Goal: Task Accomplishment & Management: Use online tool/utility

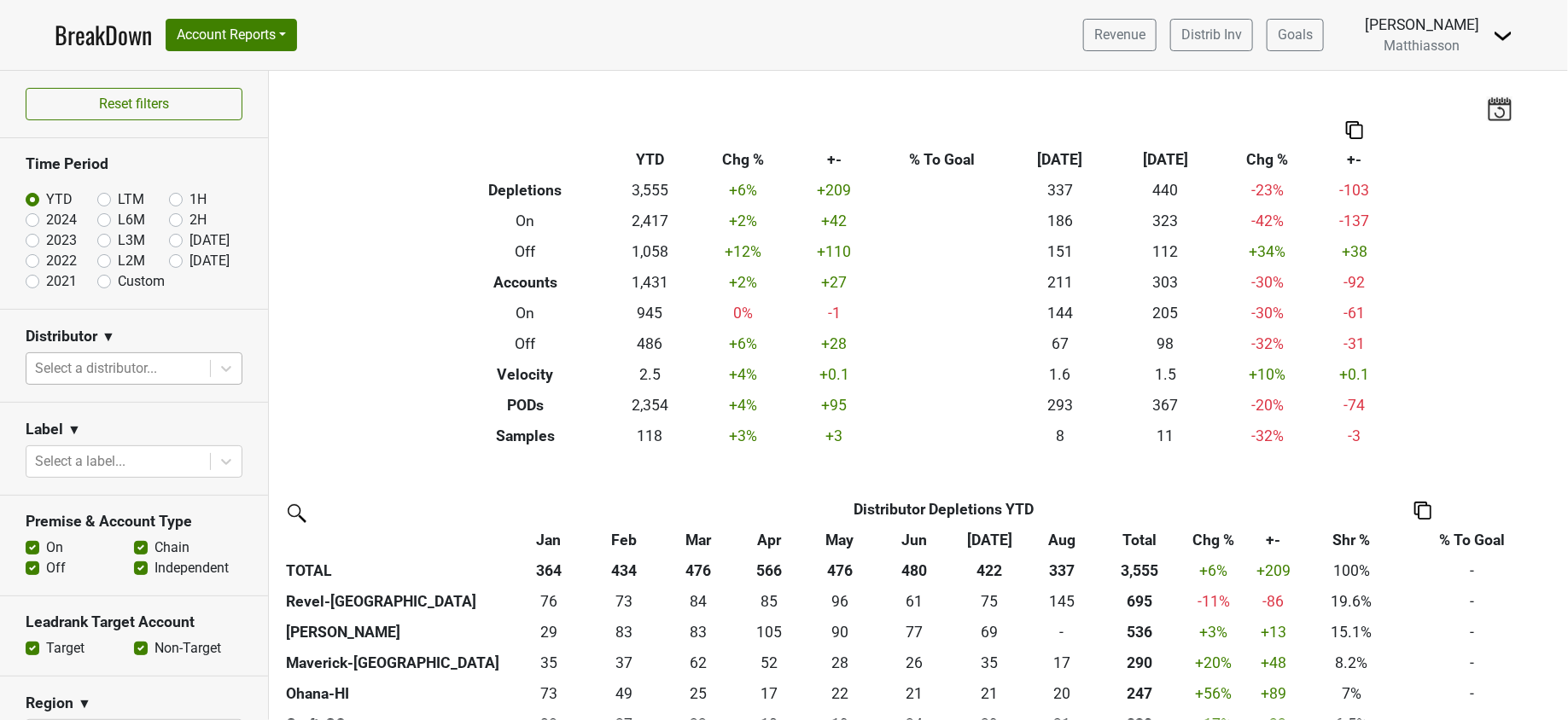
click at [128, 363] on div at bounding box center [117, 369] width 166 height 24
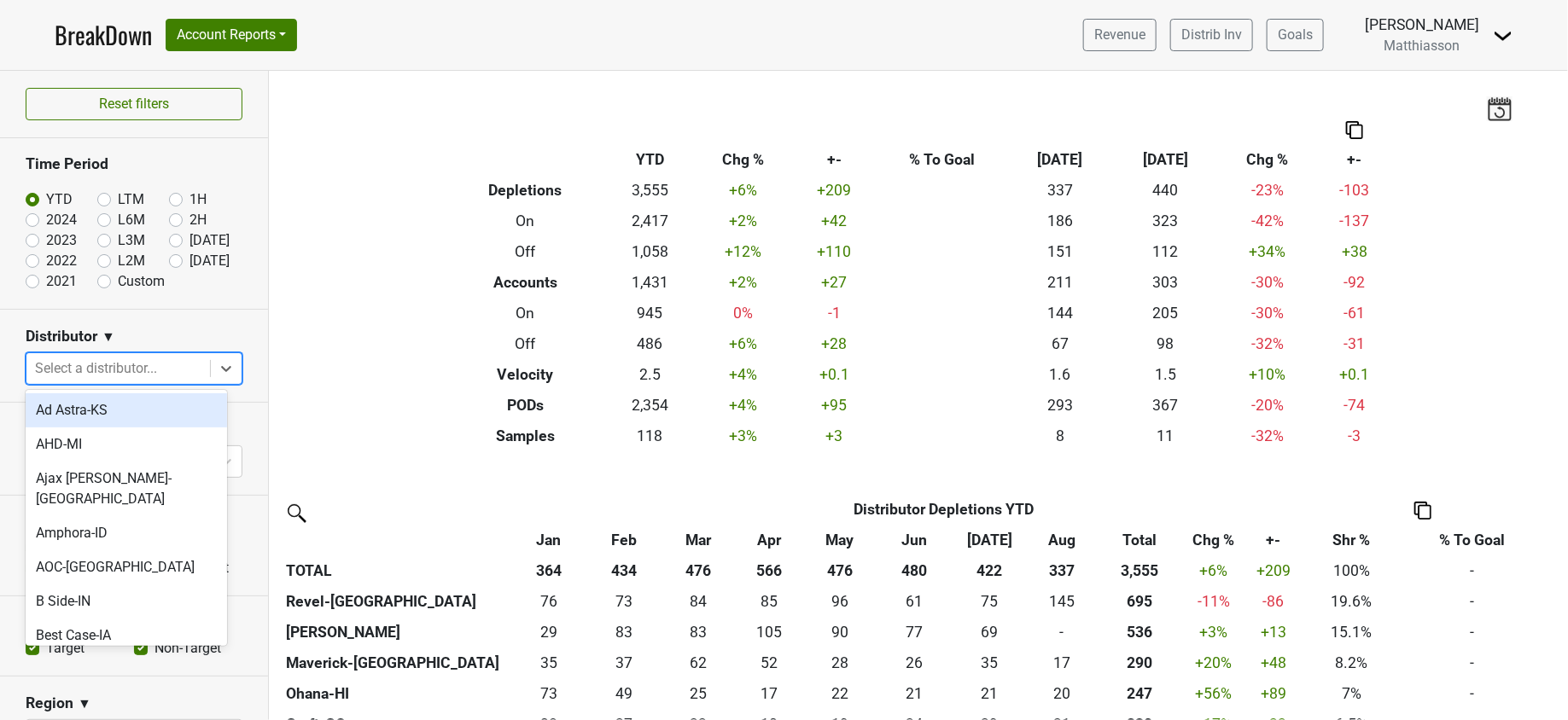
type input "g"
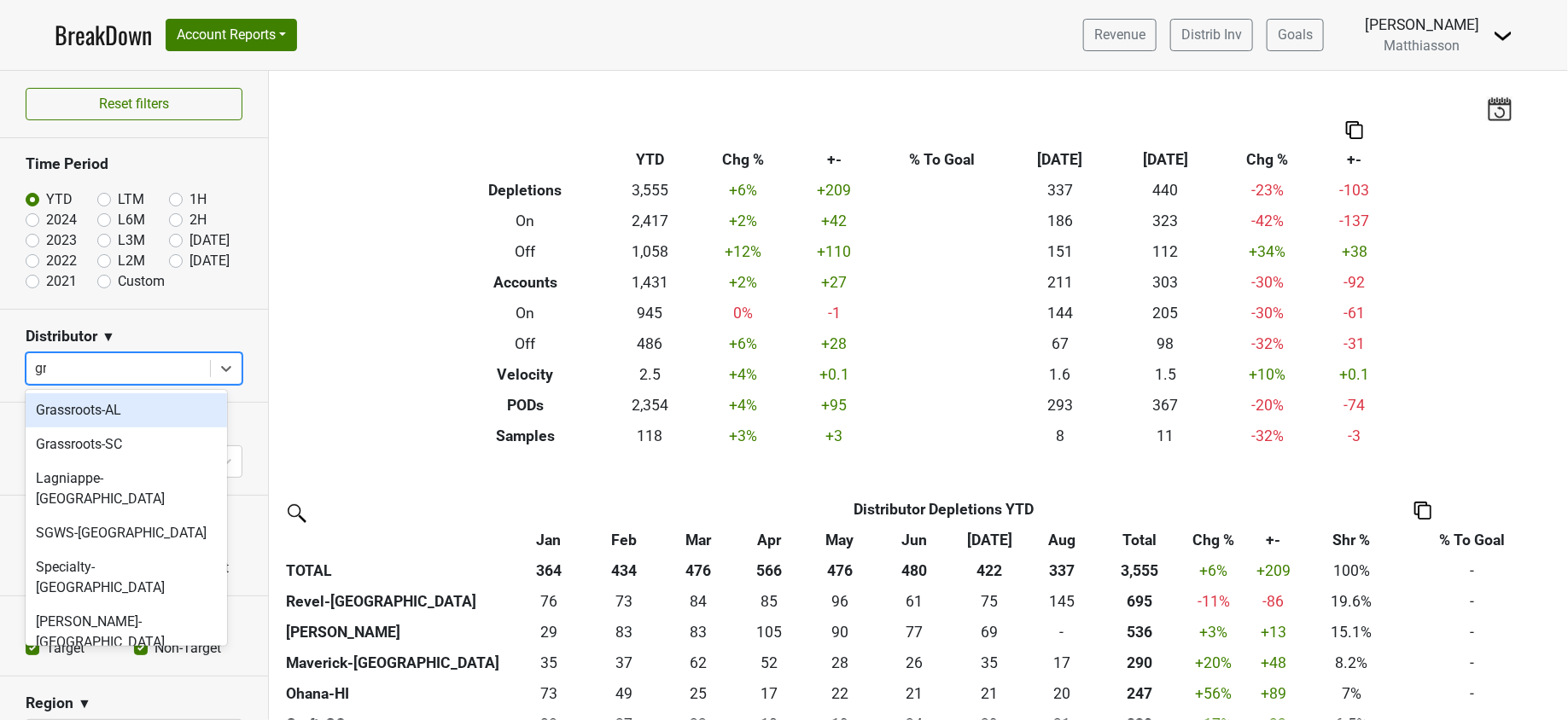
type input "gra"
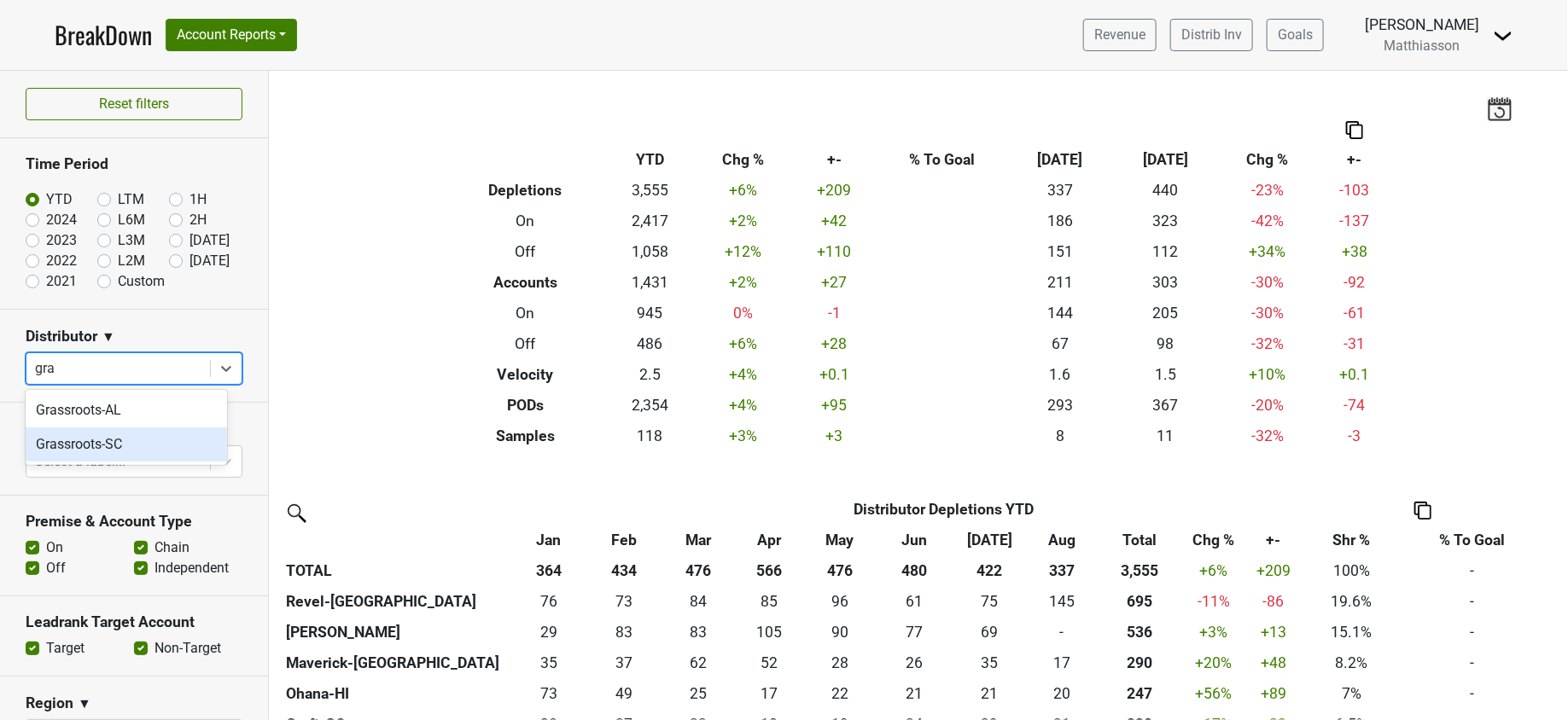
click at [57, 438] on div "Grassroots-SC" at bounding box center [127, 444] width 202 height 35
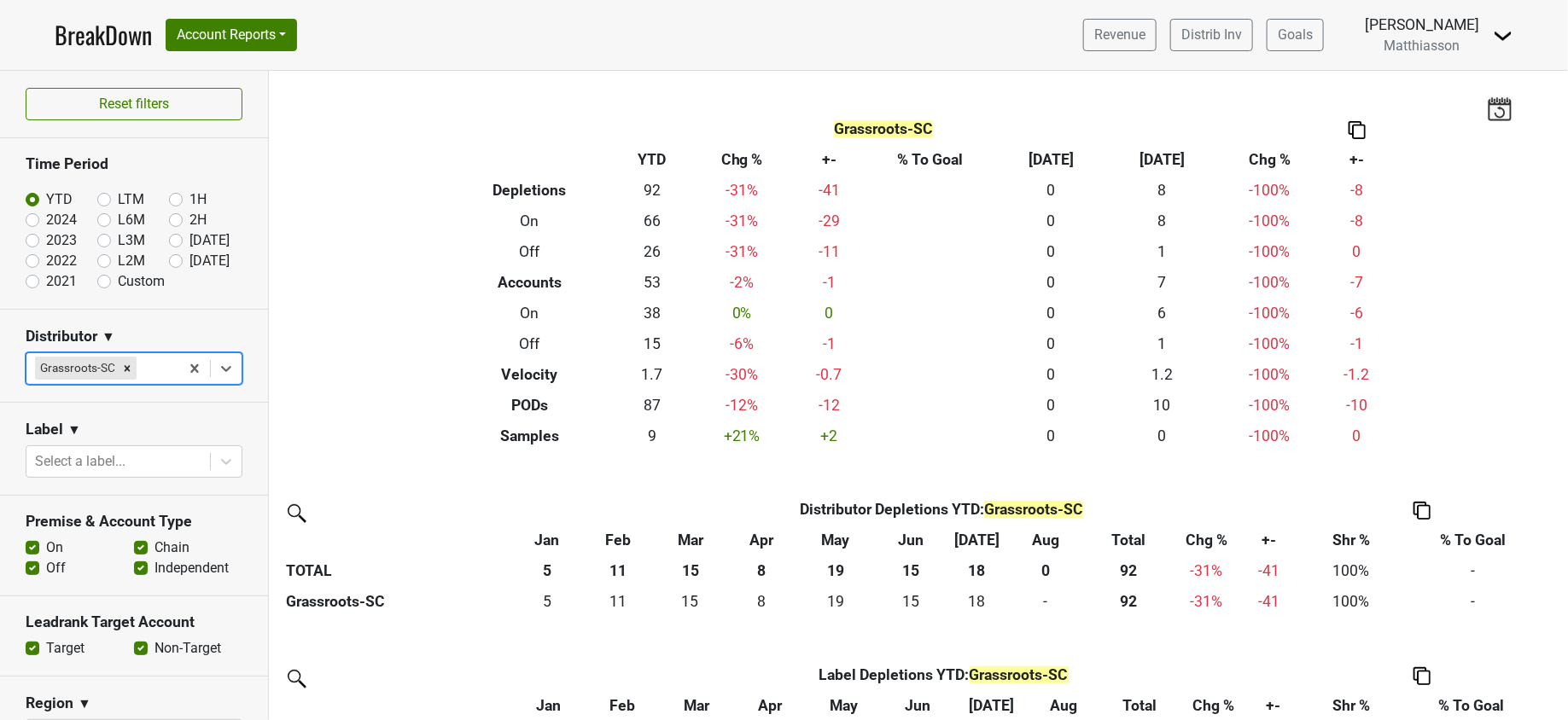
click at [189, 239] on label "Aug '25" at bounding box center [209, 240] width 40 height 20
click at [169, 239] on input "Aug '25" at bounding box center [203, 239] width 68 height 17
radio input "true"
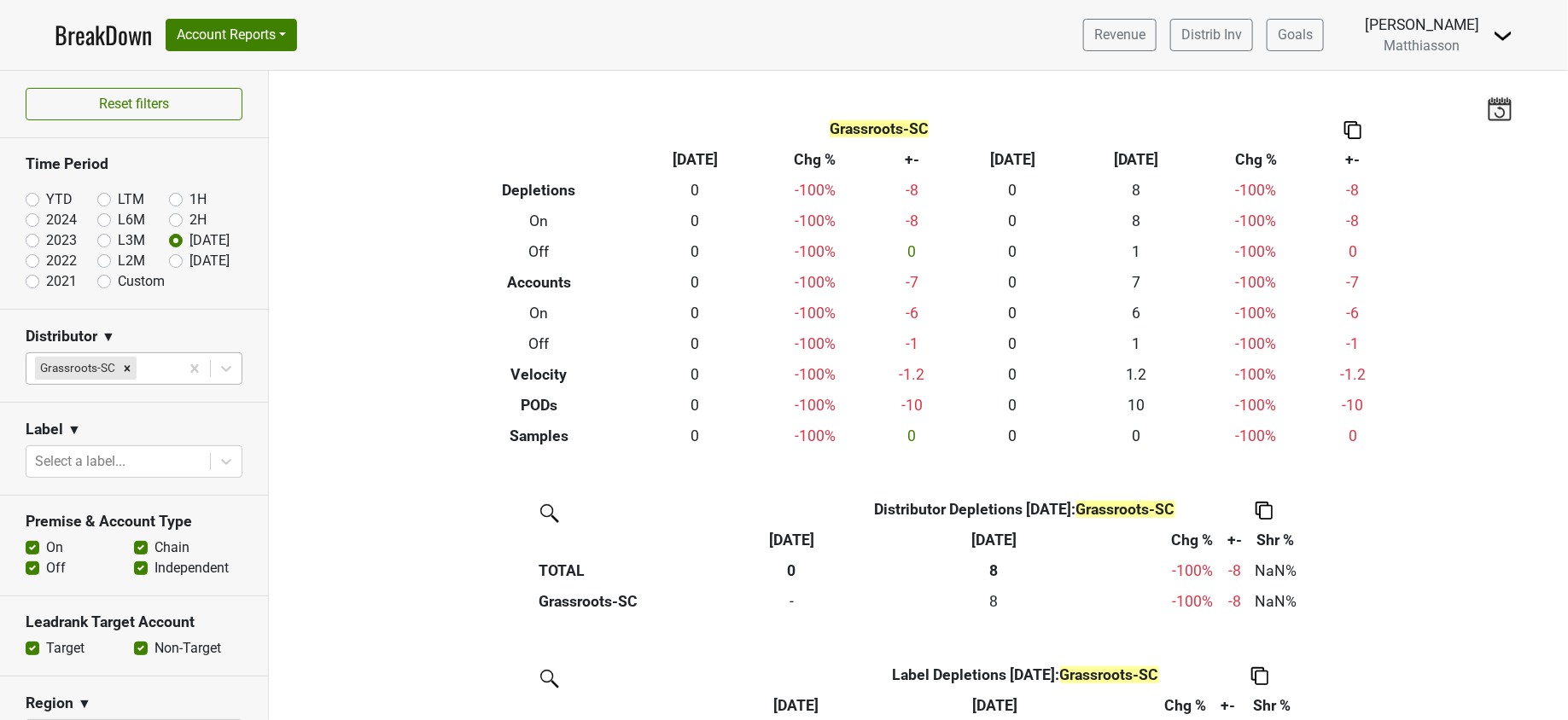
click at [150, 366] on div at bounding box center [156, 369] width 31 height 24
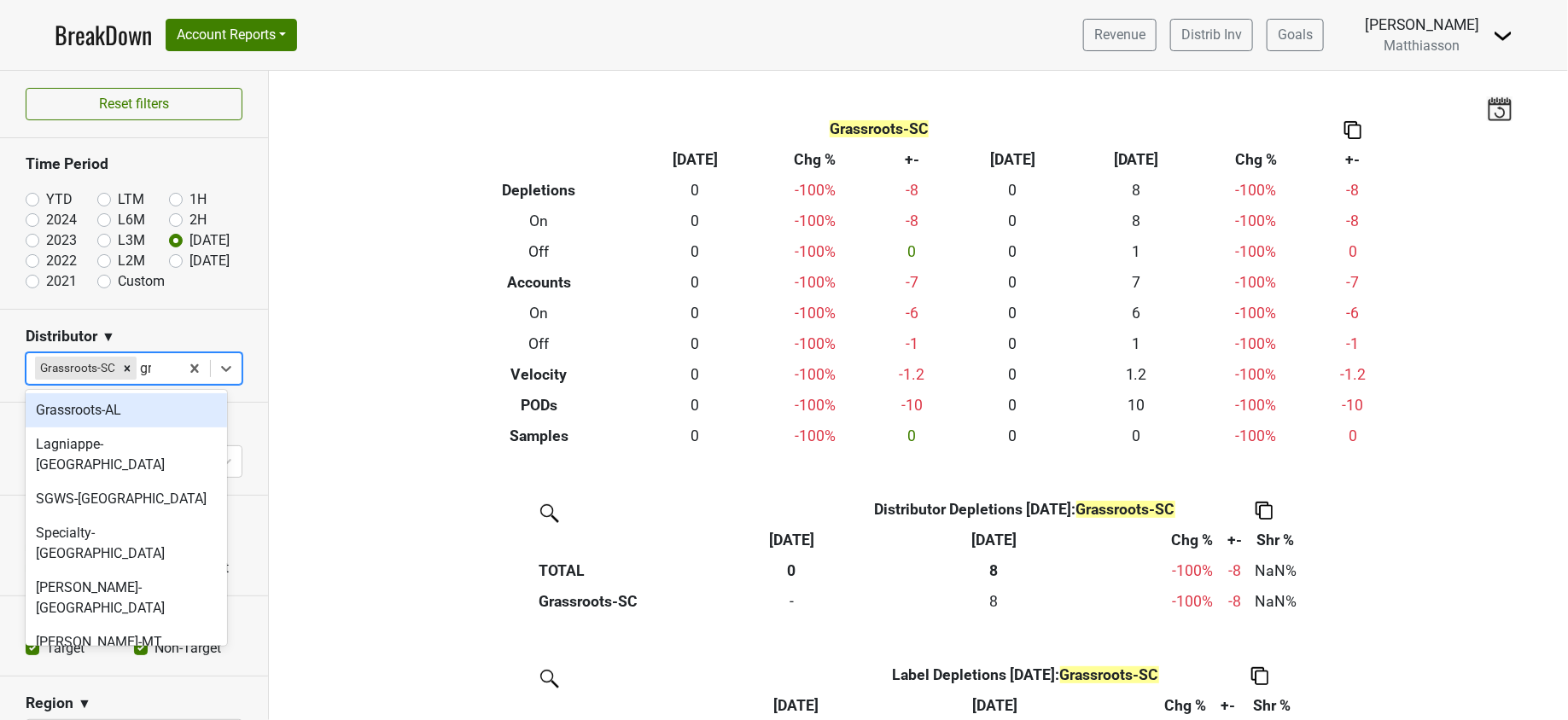
type input "gra"
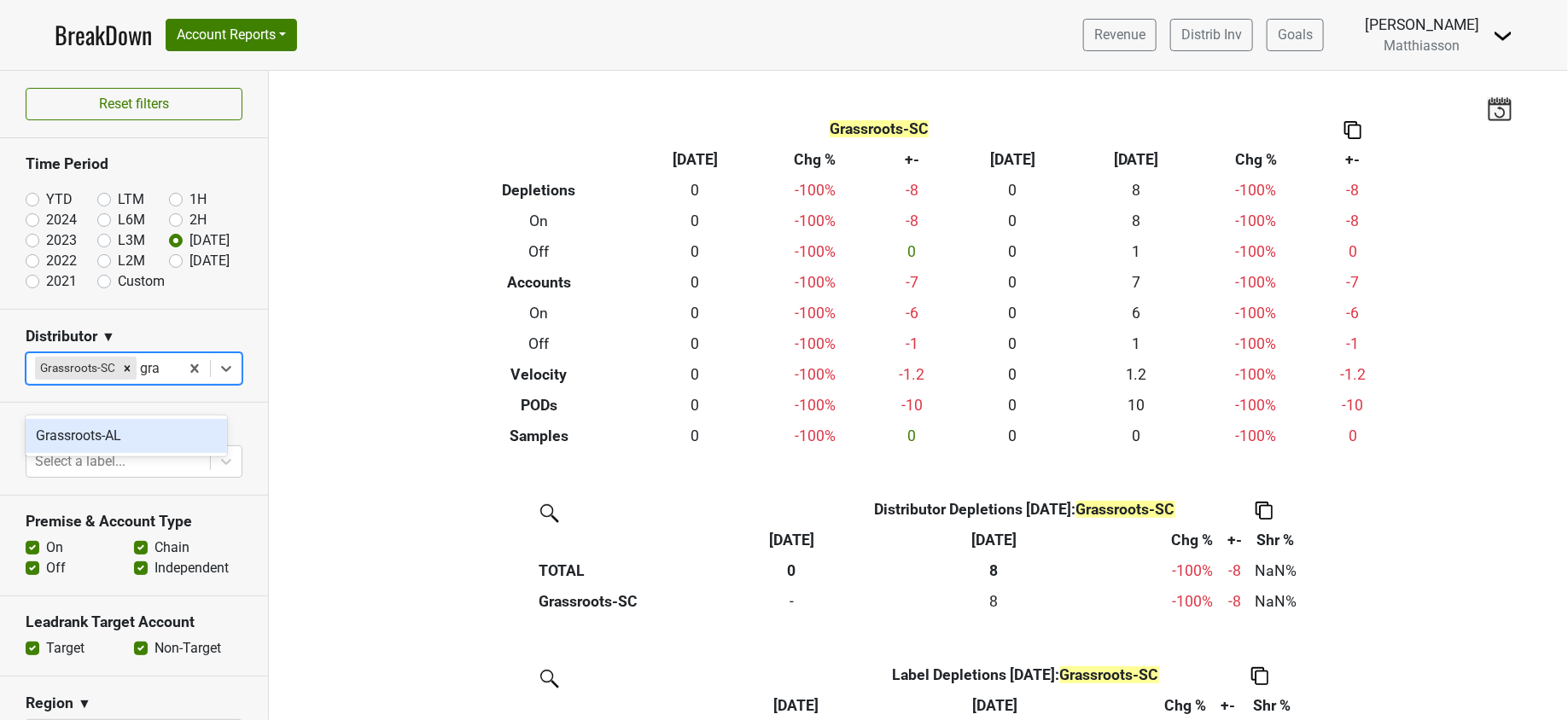
click at [109, 436] on div "Grassroots-AL" at bounding box center [127, 436] width 202 height 35
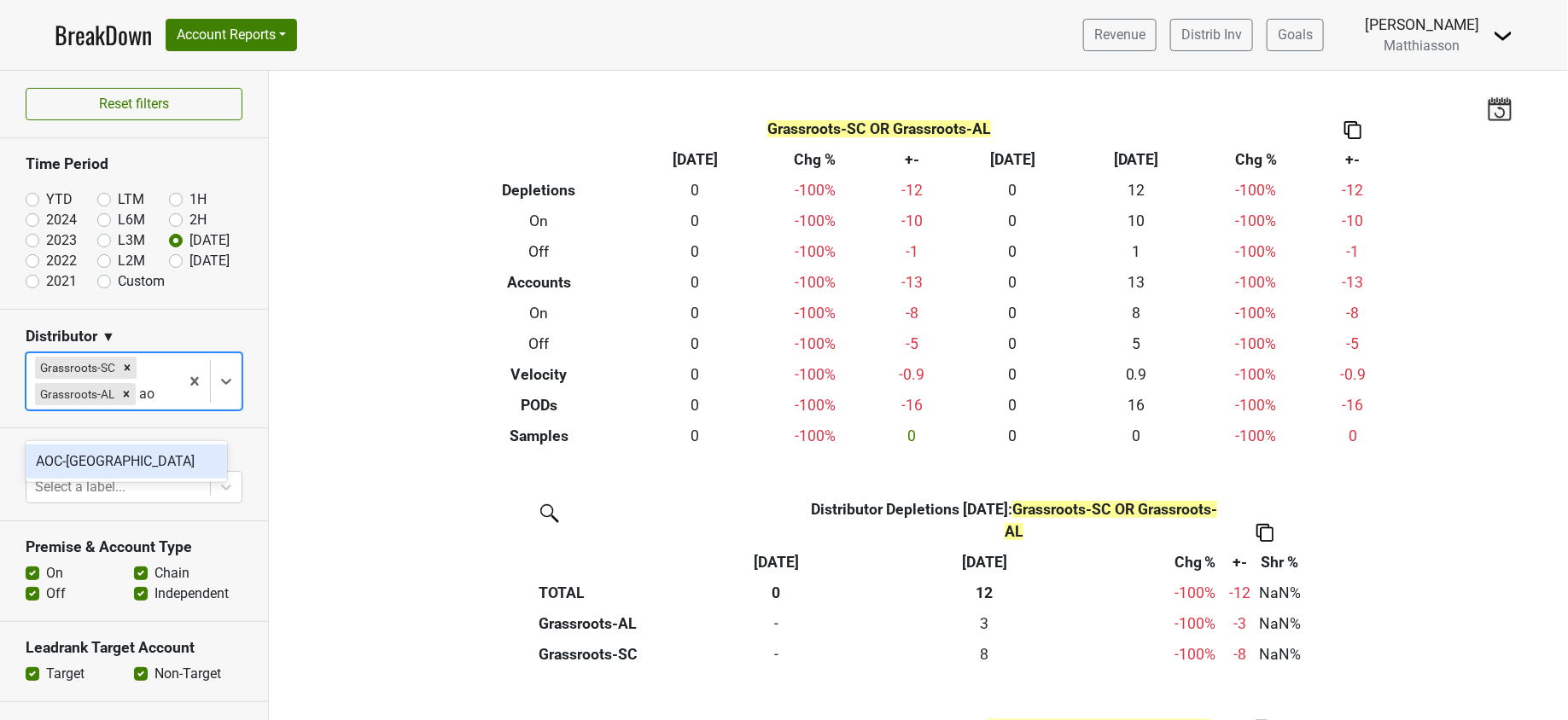
type input "aoc"
click at [121, 456] on div "AOC-[GEOGRAPHIC_DATA]" at bounding box center [127, 462] width 202 height 35
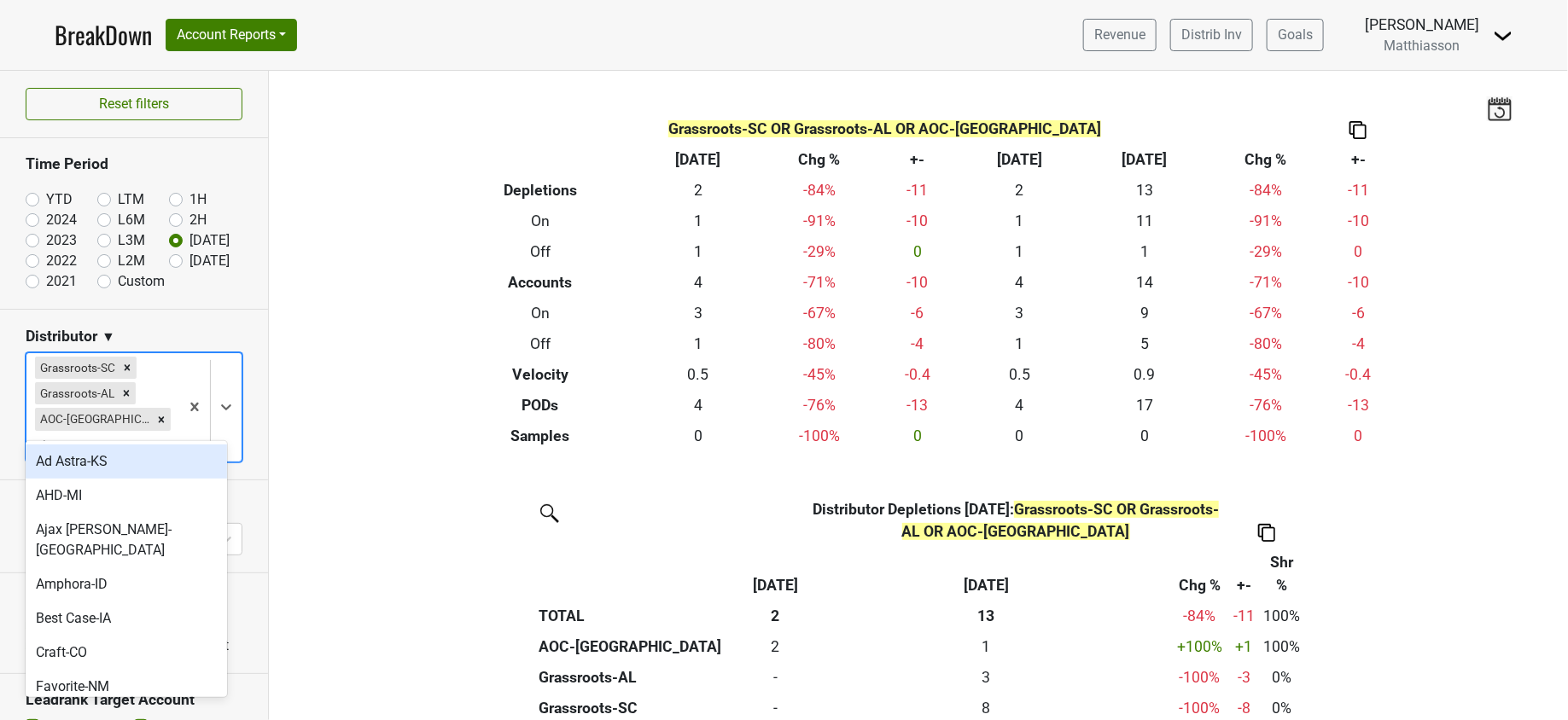
type input "aja"
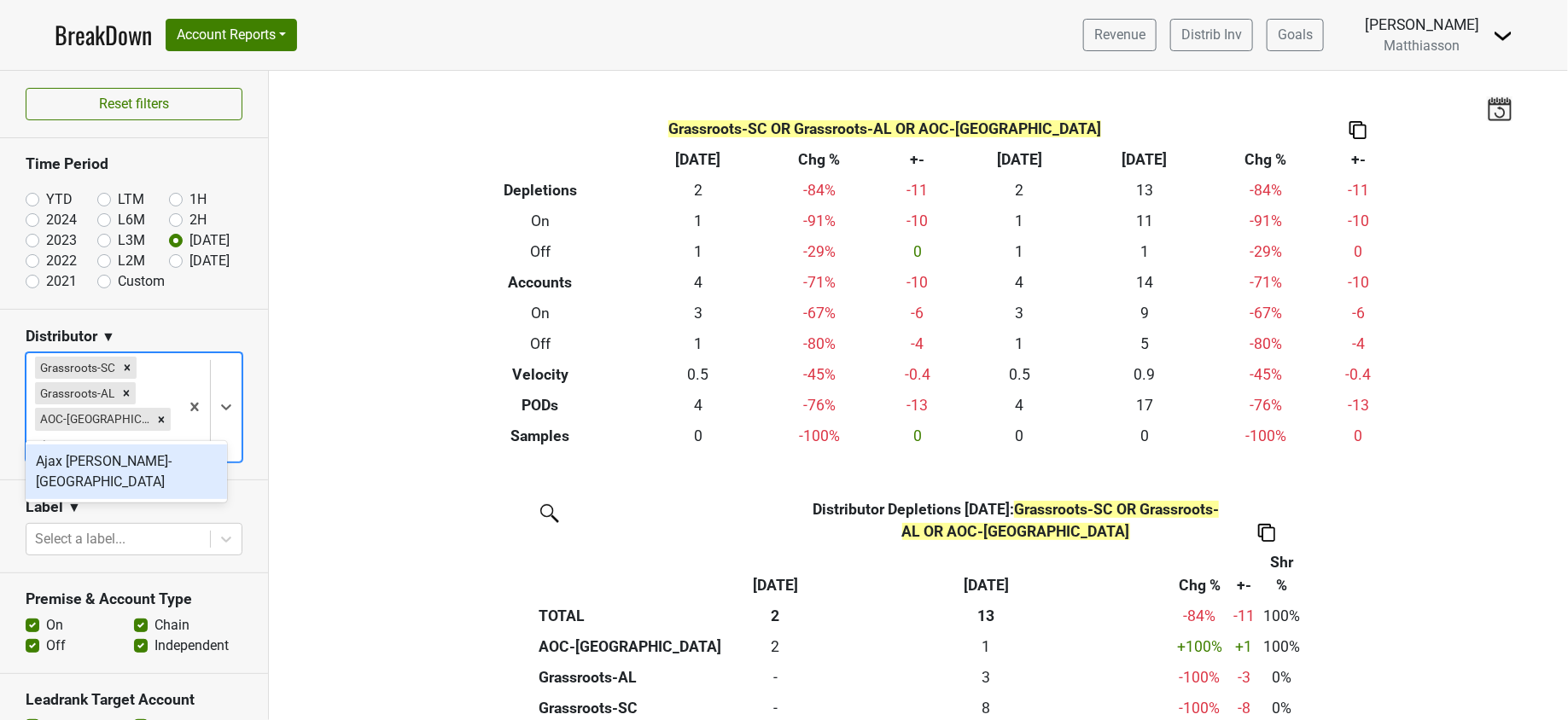
click at [90, 463] on div "Ajax [PERSON_NAME]-[GEOGRAPHIC_DATA]" at bounding box center [127, 471] width 202 height 55
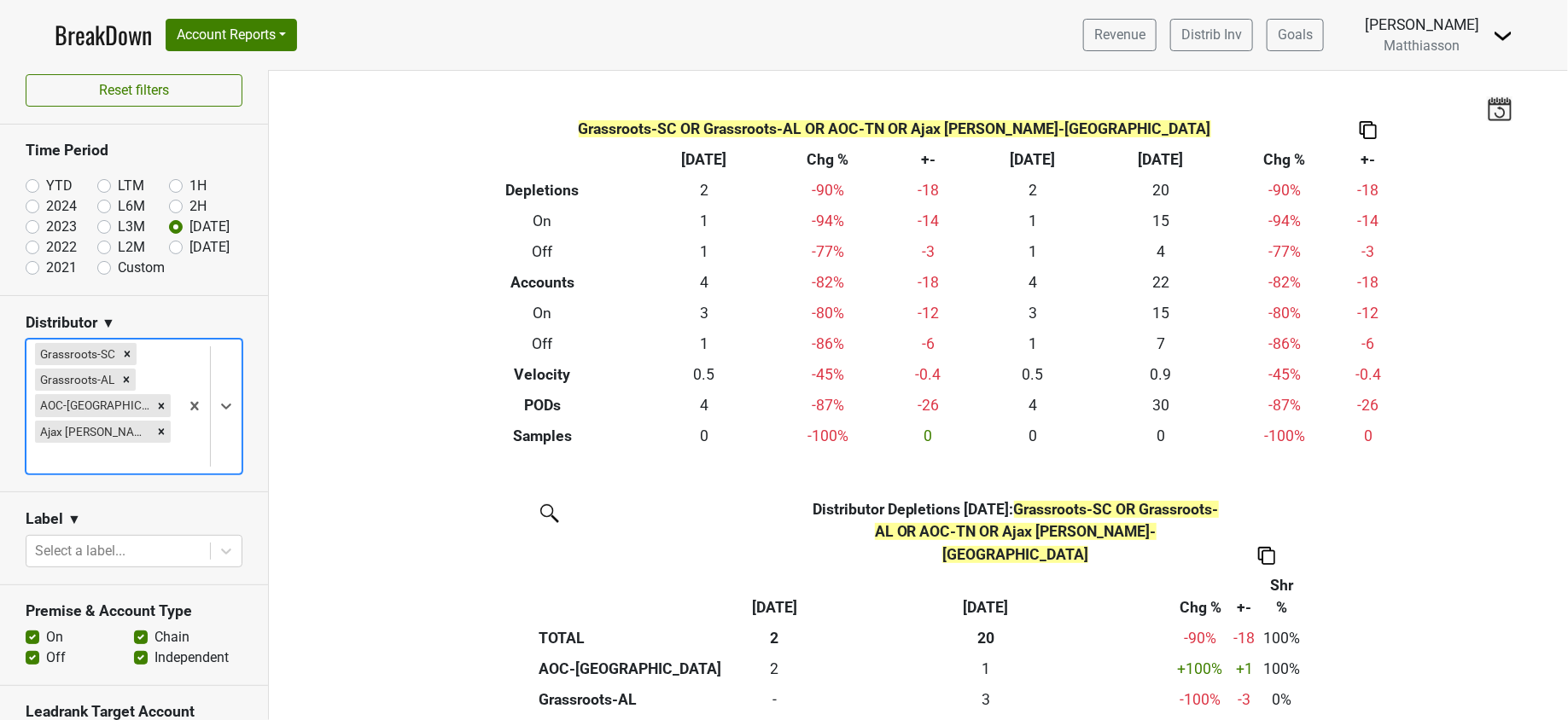
scroll to position [14, 0]
type input "spe"
click at [109, 495] on div "Specialty-[GEOGRAPHIC_DATA]" at bounding box center [127, 508] width 202 height 55
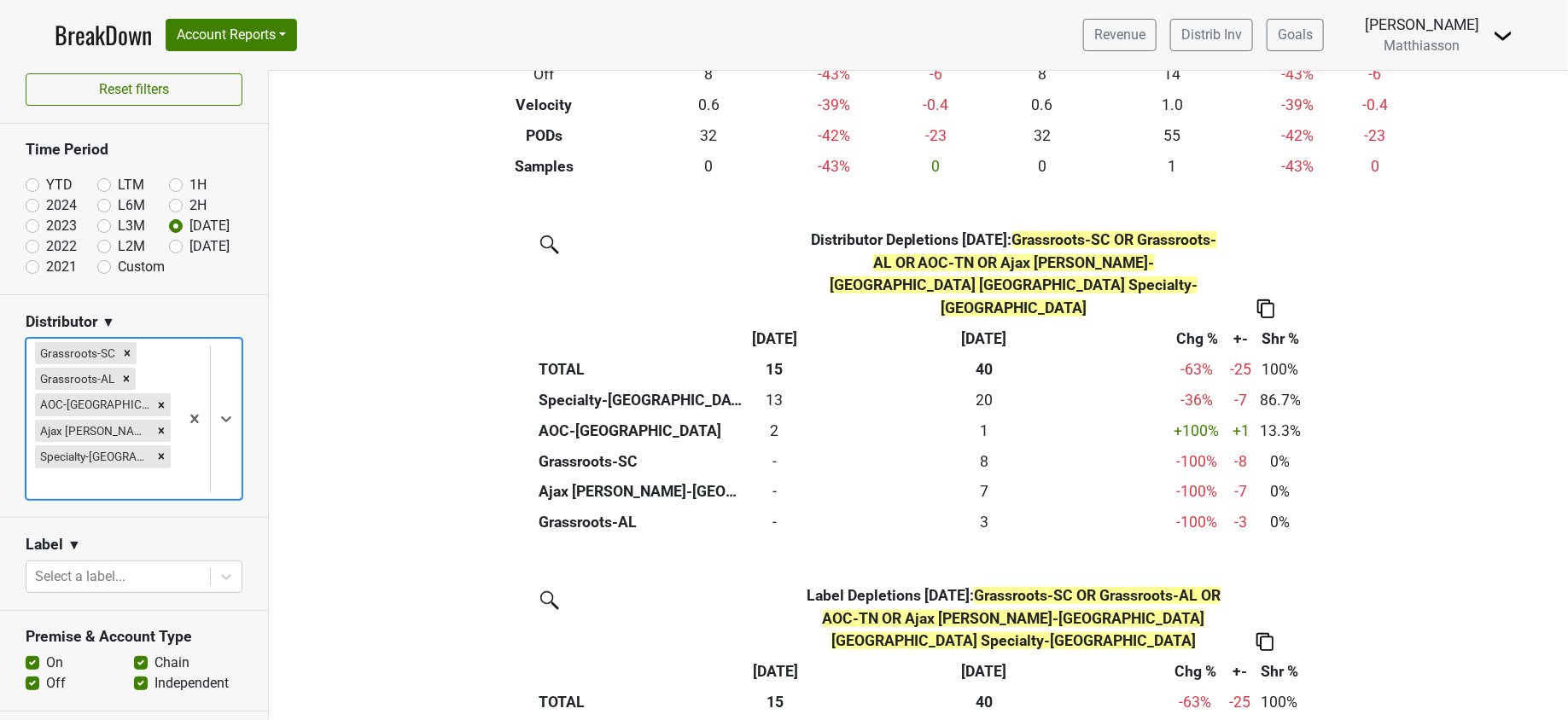
scroll to position [301, 0]
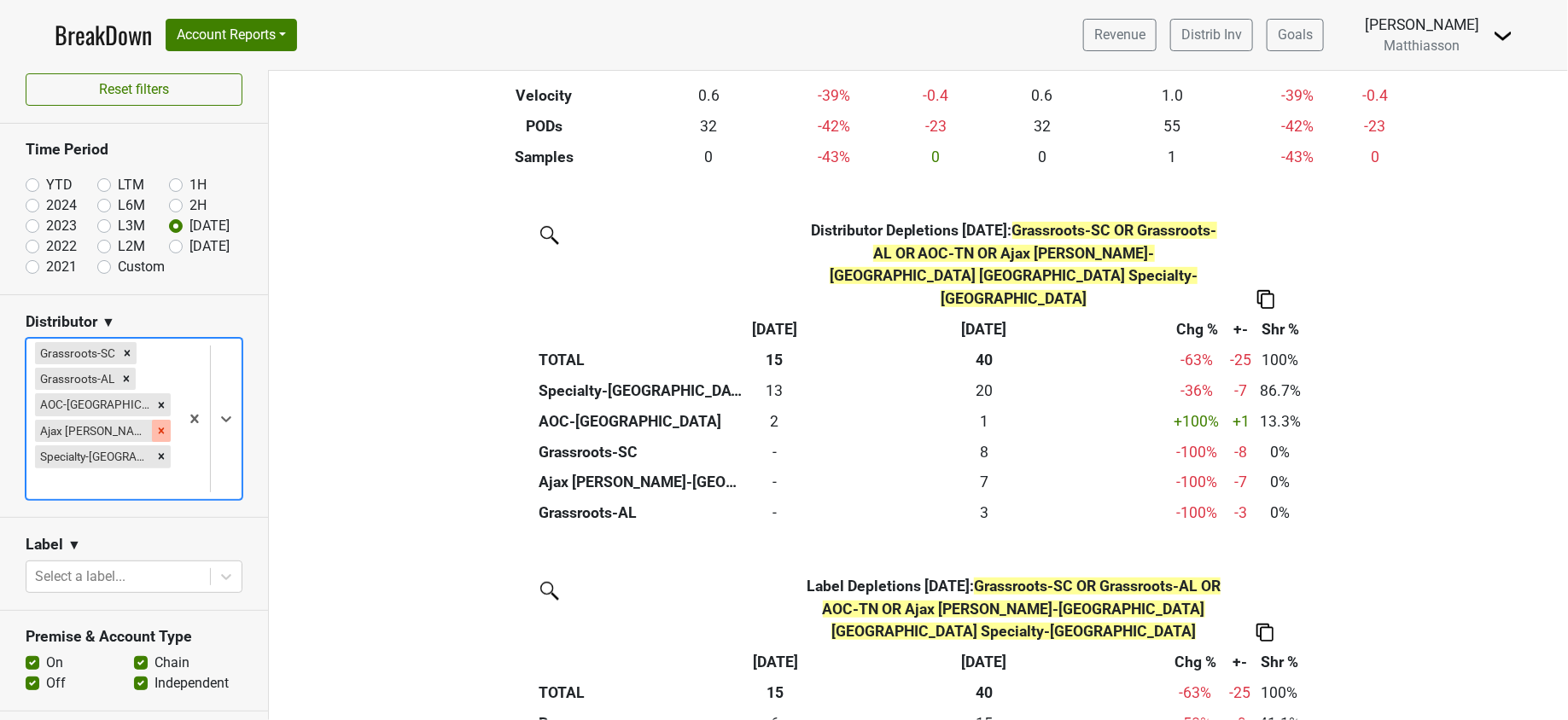
click at [156, 427] on icon "Remove Ajax Turner-TN" at bounding box center [161, 431] width 12 height 12
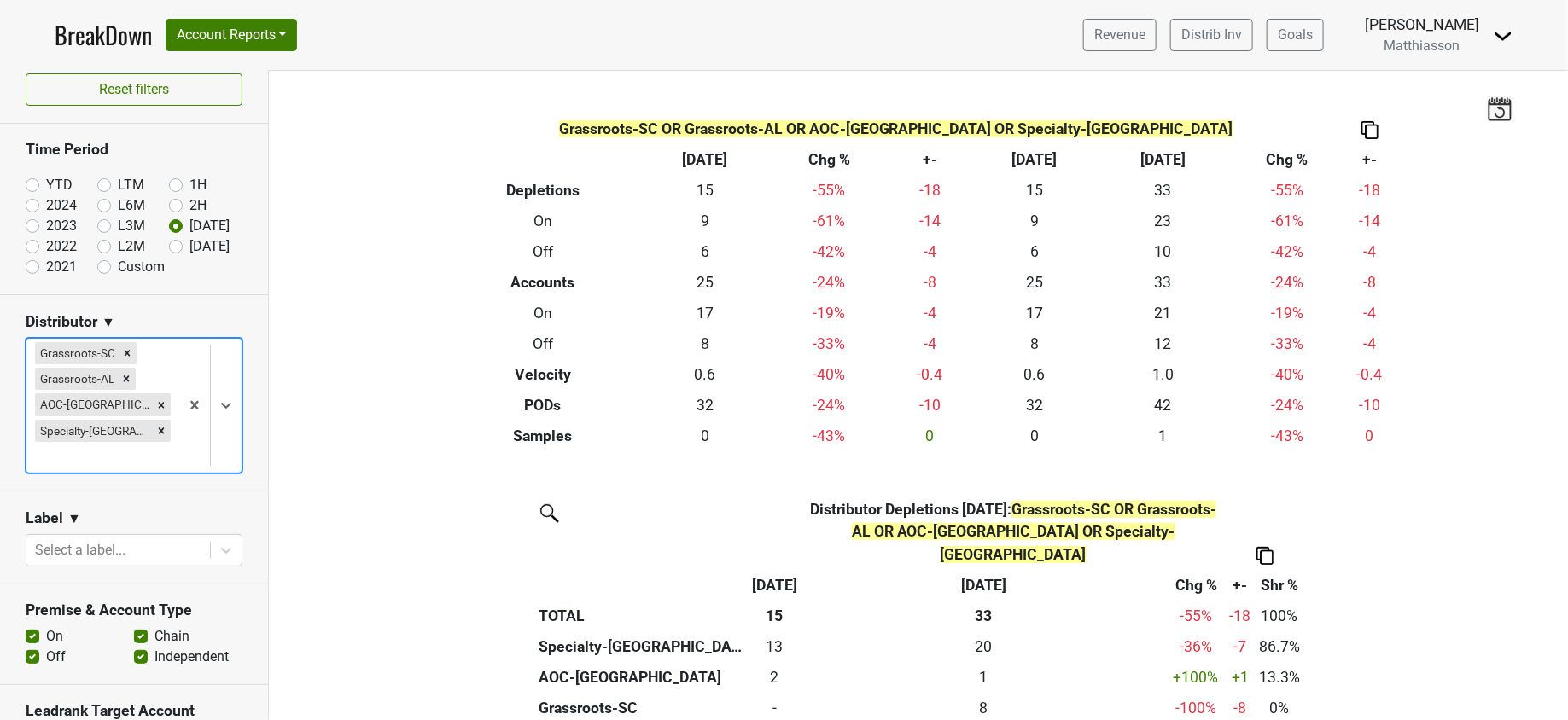
drag, startPoint x: 95, startPoint y: 402, endPoint x: 134, endPoint y: 394, distance: 39.8
click at [134, 394] on div "Grassroots-SC Grassroots-AL AOC-TN Specialty-GA" at bounding box center [103, 406] width 153 height 134
click at [129, 379] on icon "Remove Grassroots-AL" at bounding box center [126, 378] width 12 height 12
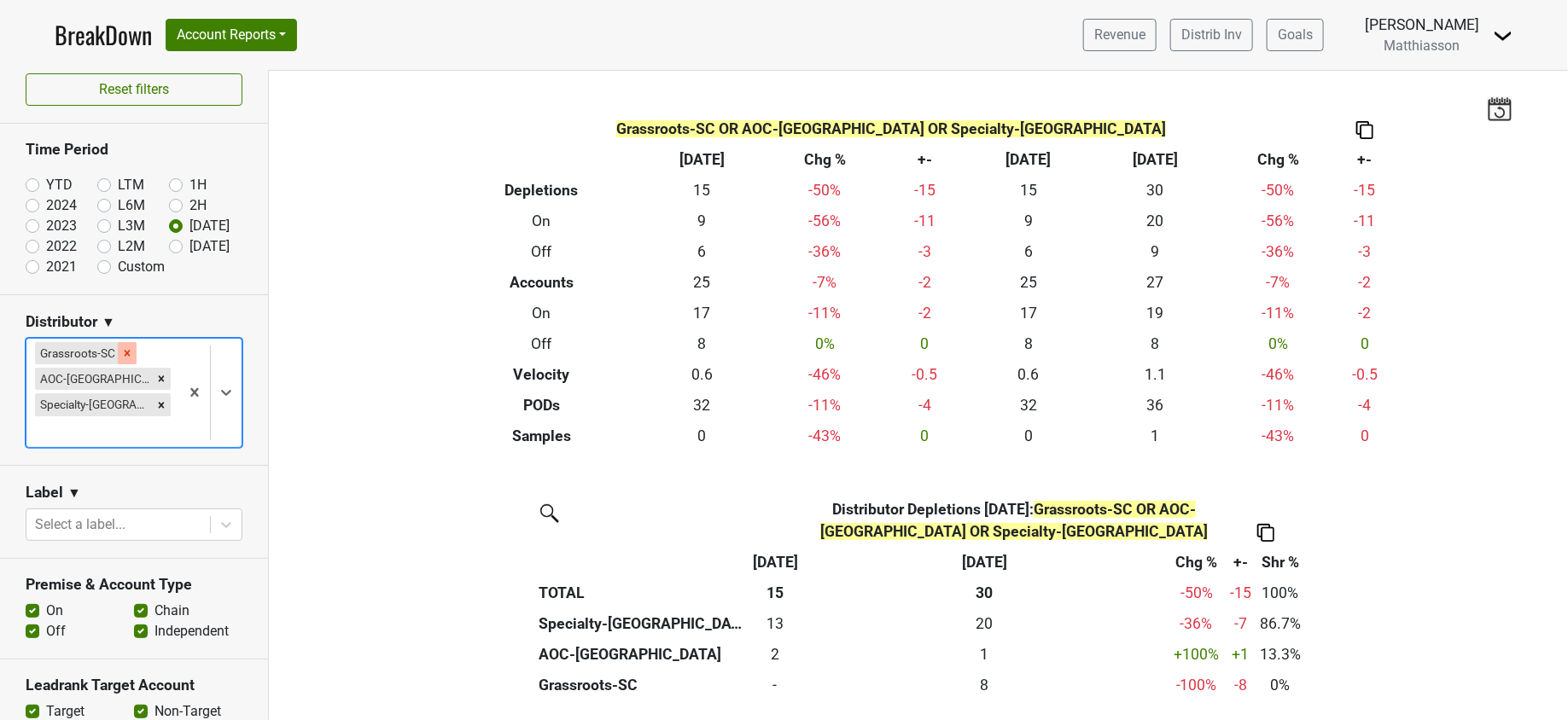
click at [125, 353] on icon "Remove Grassroots-SC" at bounding box center [128, 352] width 6 height 6
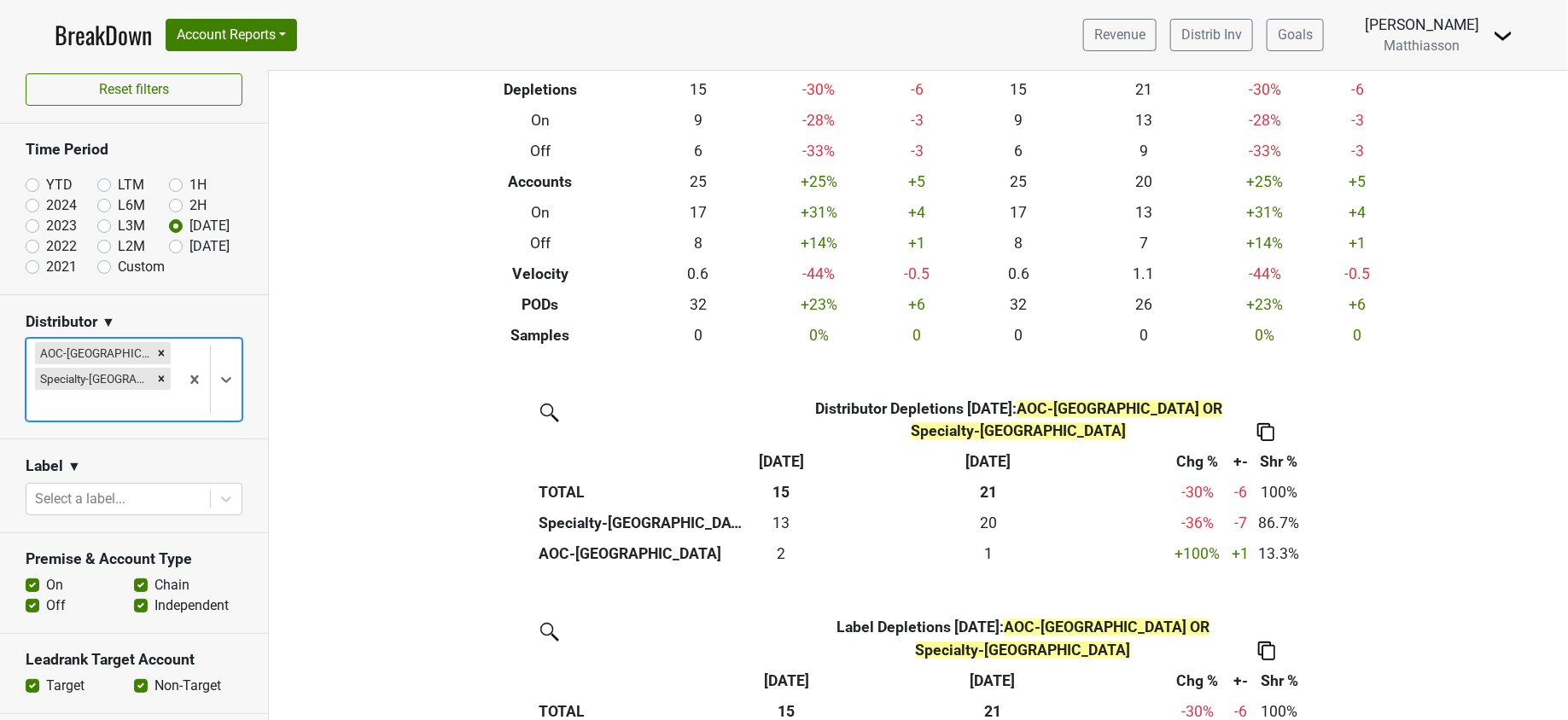
scroll to position [96, 0]
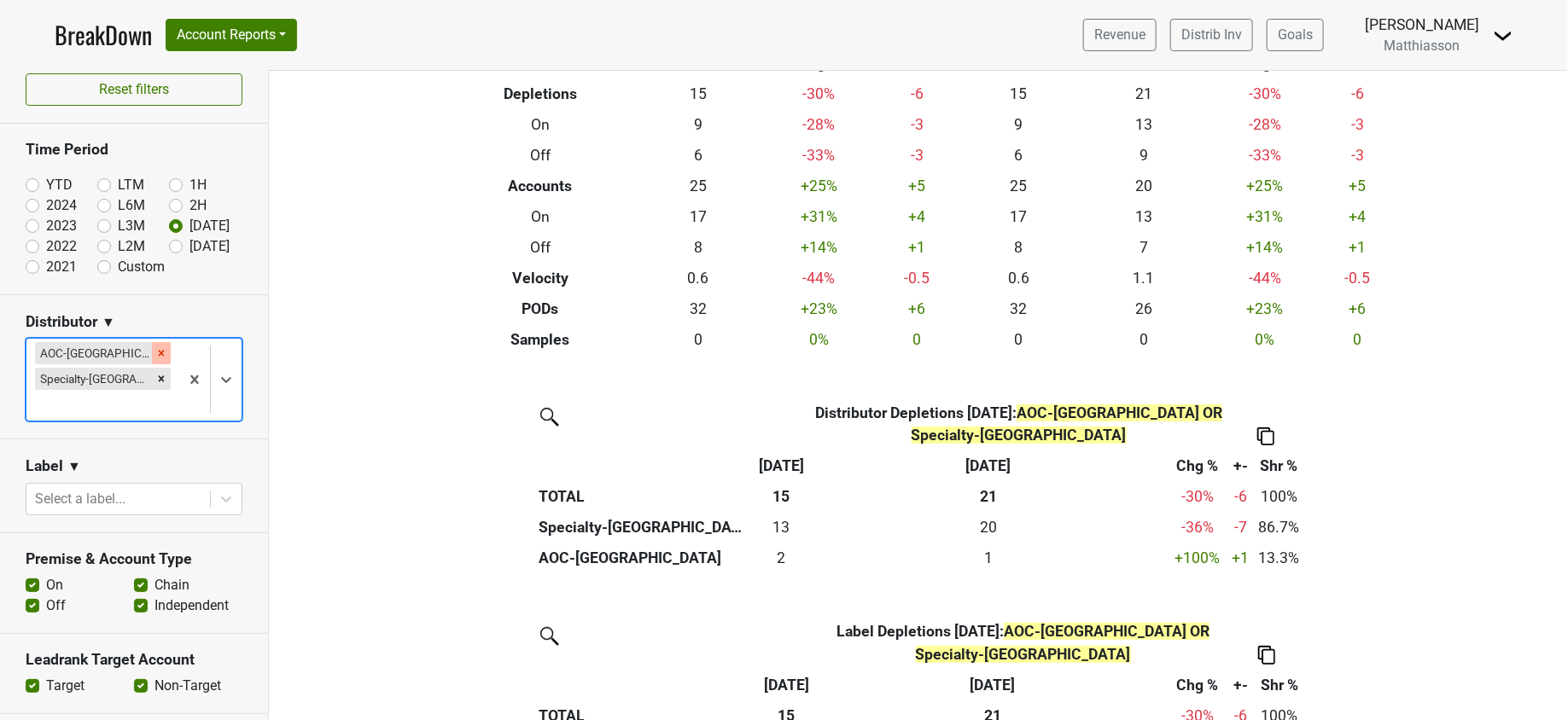
click at [156, 348] on icon "Remove AOC-TN" at bounding box center [161, 353] width 12 height 12
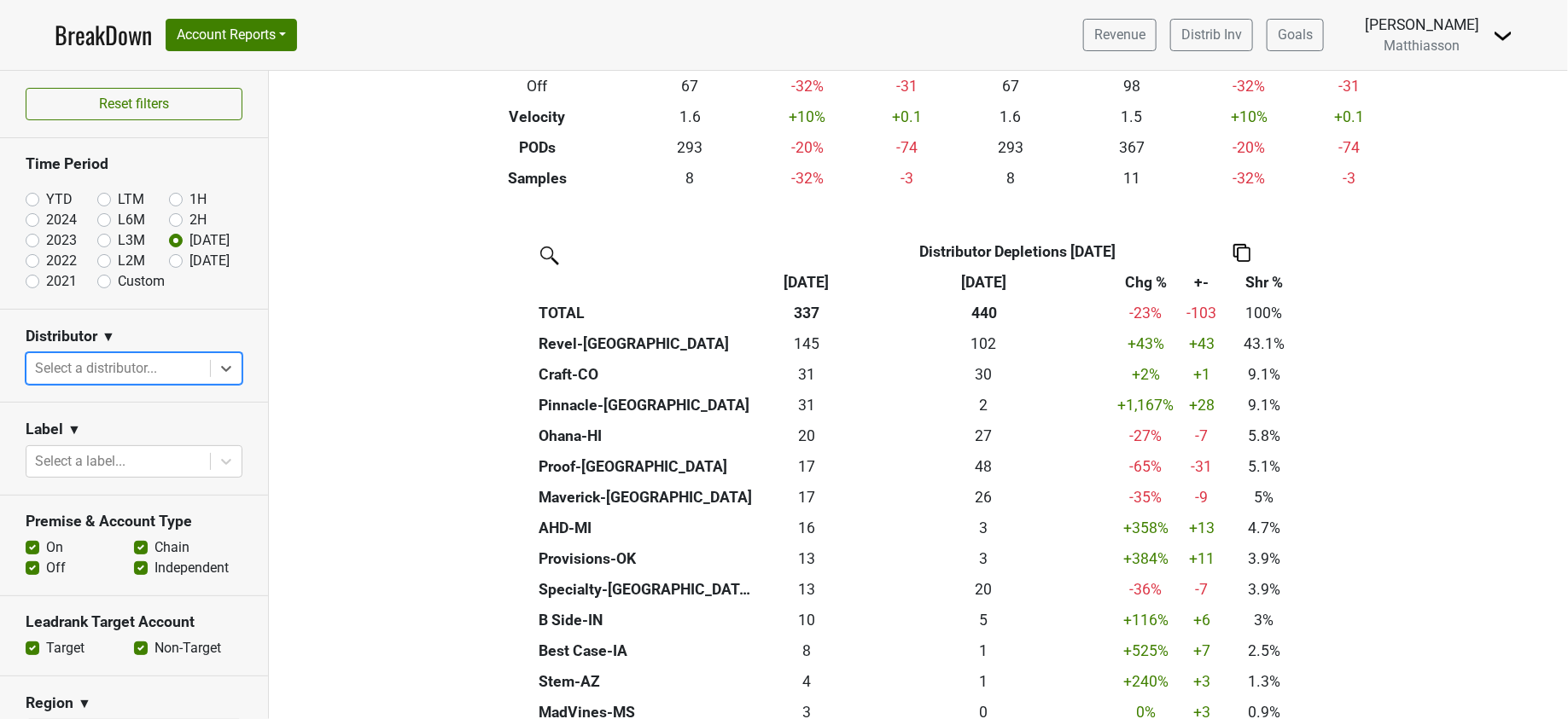
scroll to position [262, 0]
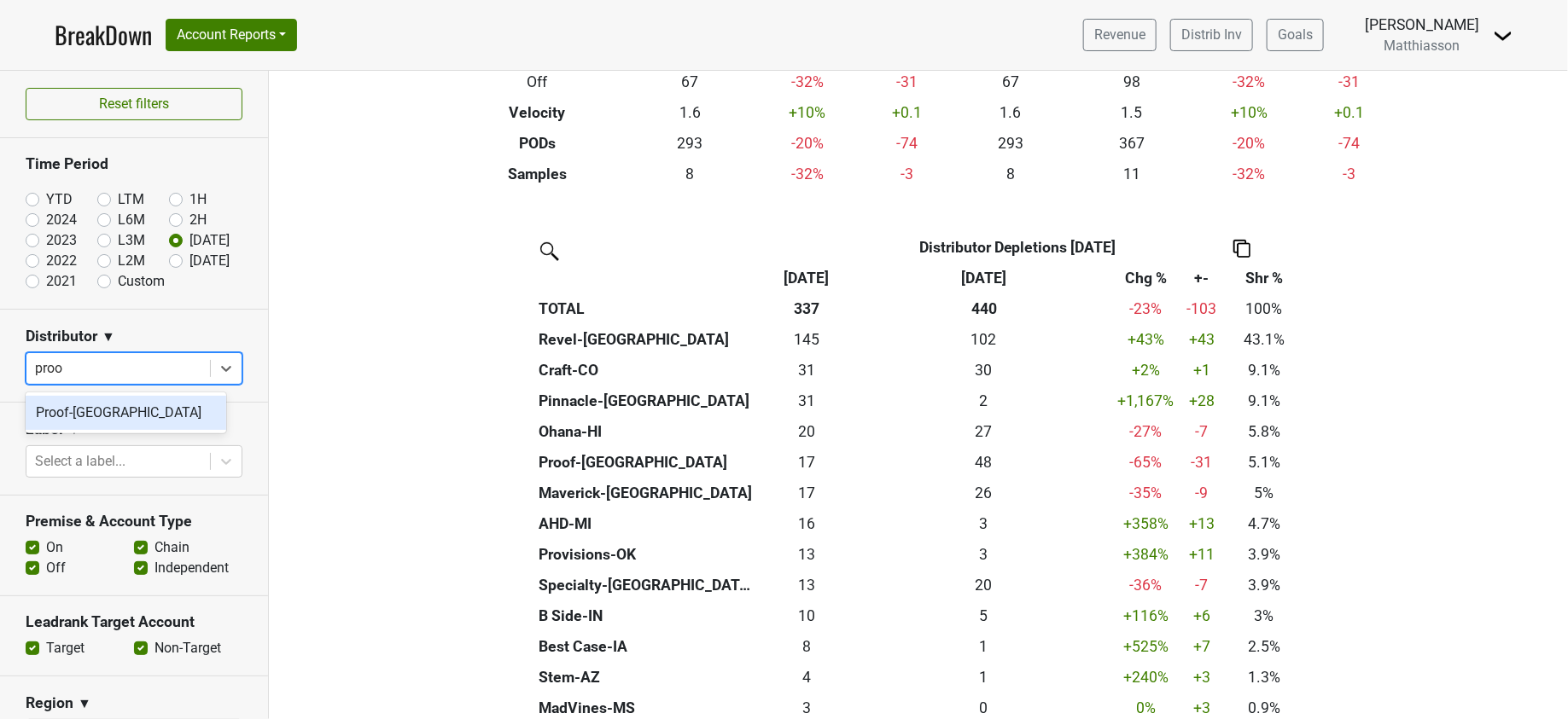
type input "proof"
click at [145, 418] on div "Proof-[GEOGRAPHIC_DATA]" at bounding box center [126, 413] width 201 height 35
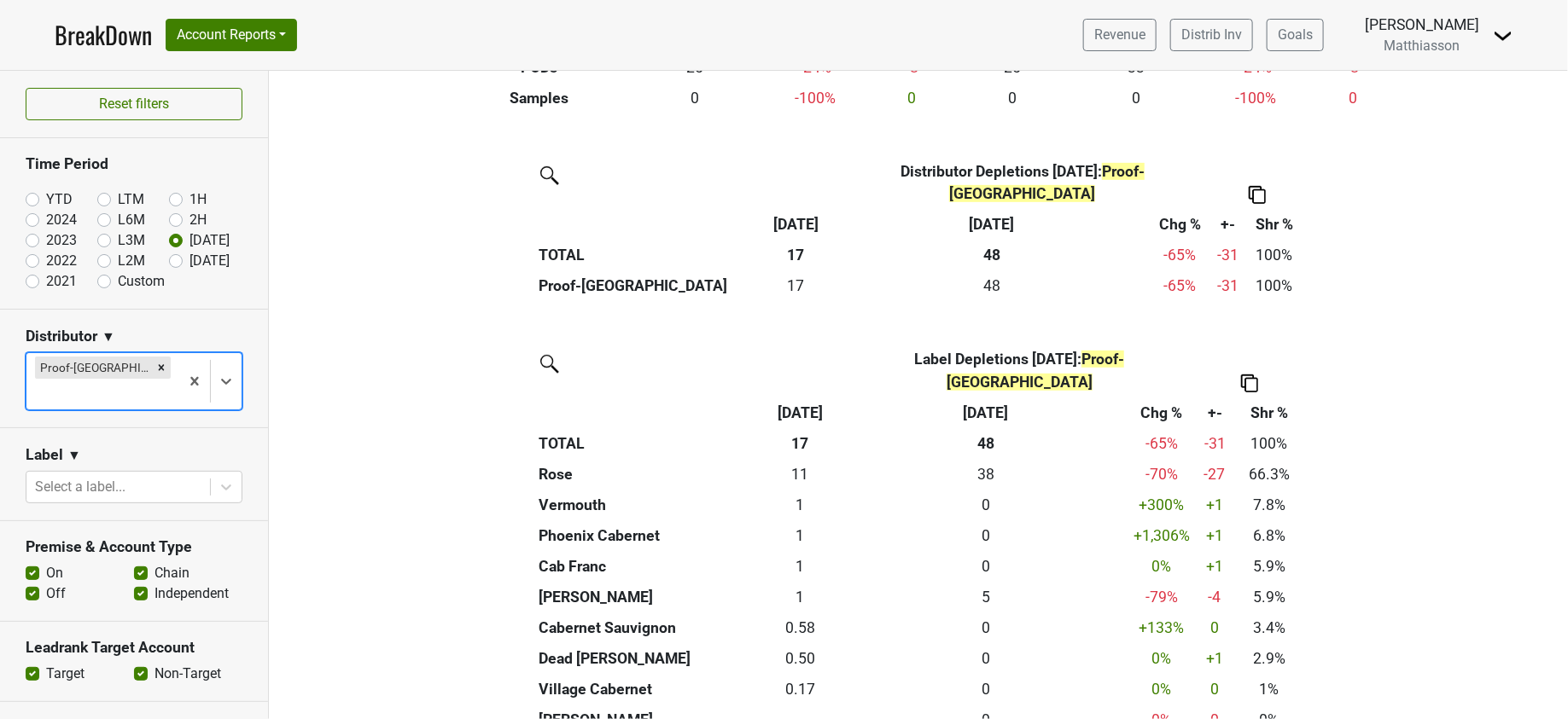
scroll to position [339, 0]
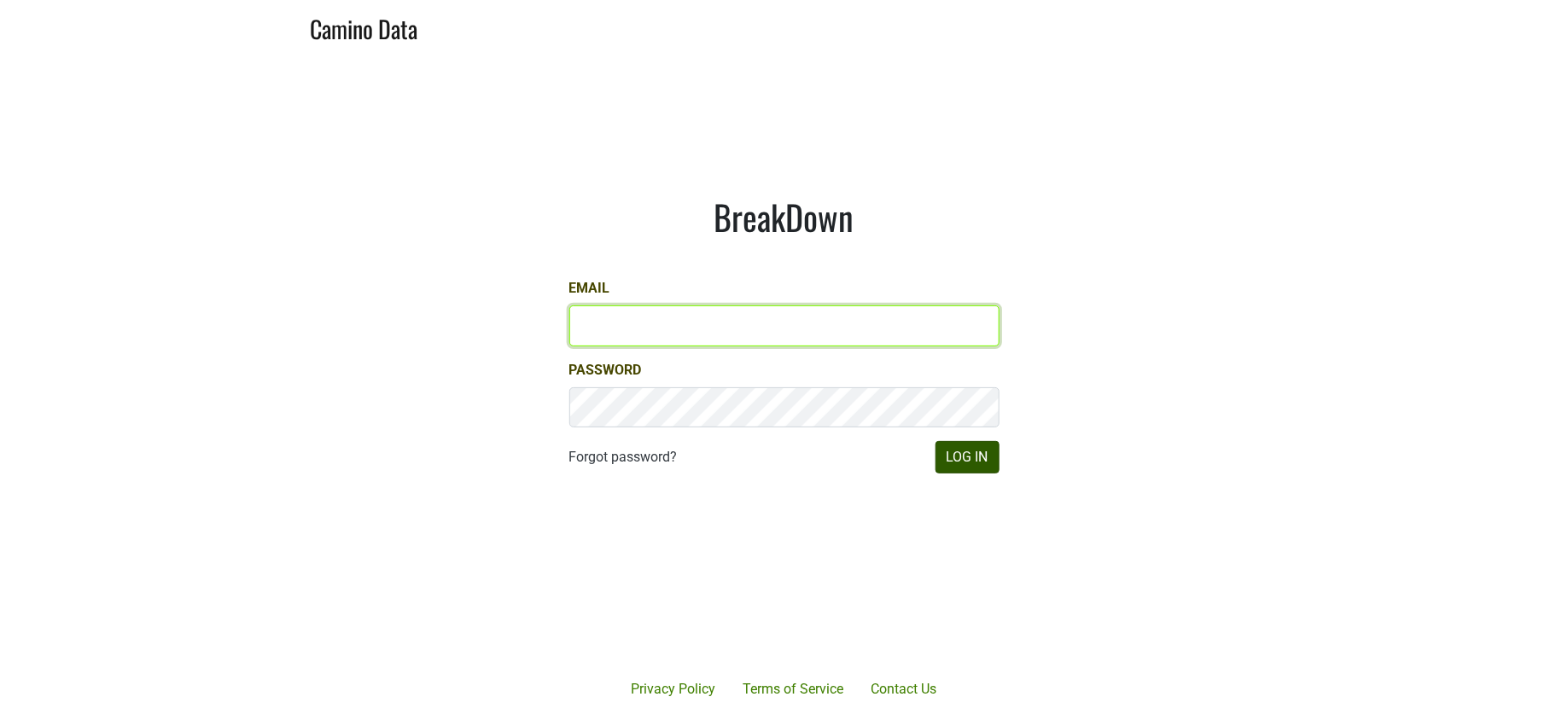
type input "jill@matthiasson.com"
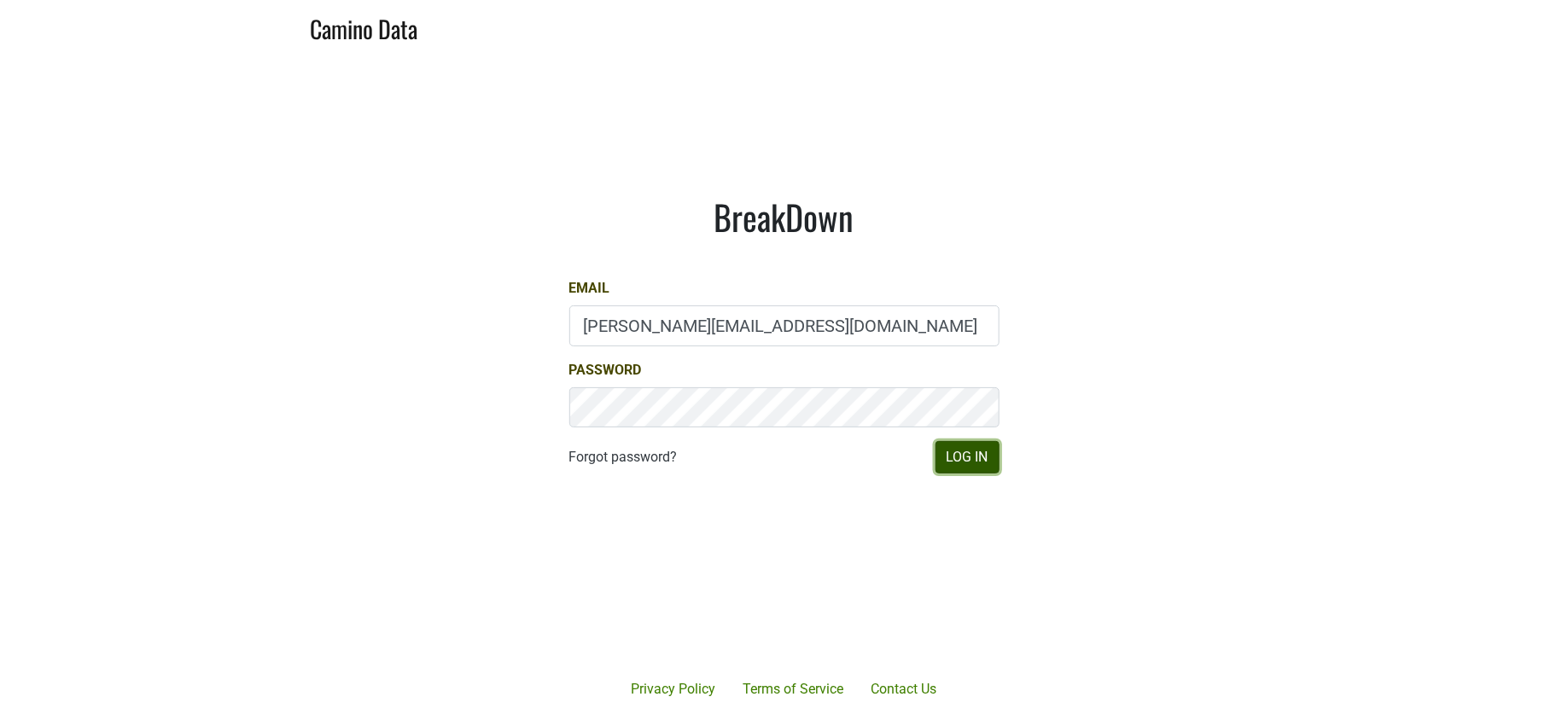
click at [955, 468] on button "Log In" at bounding box center [967, 457] width 64 height 33
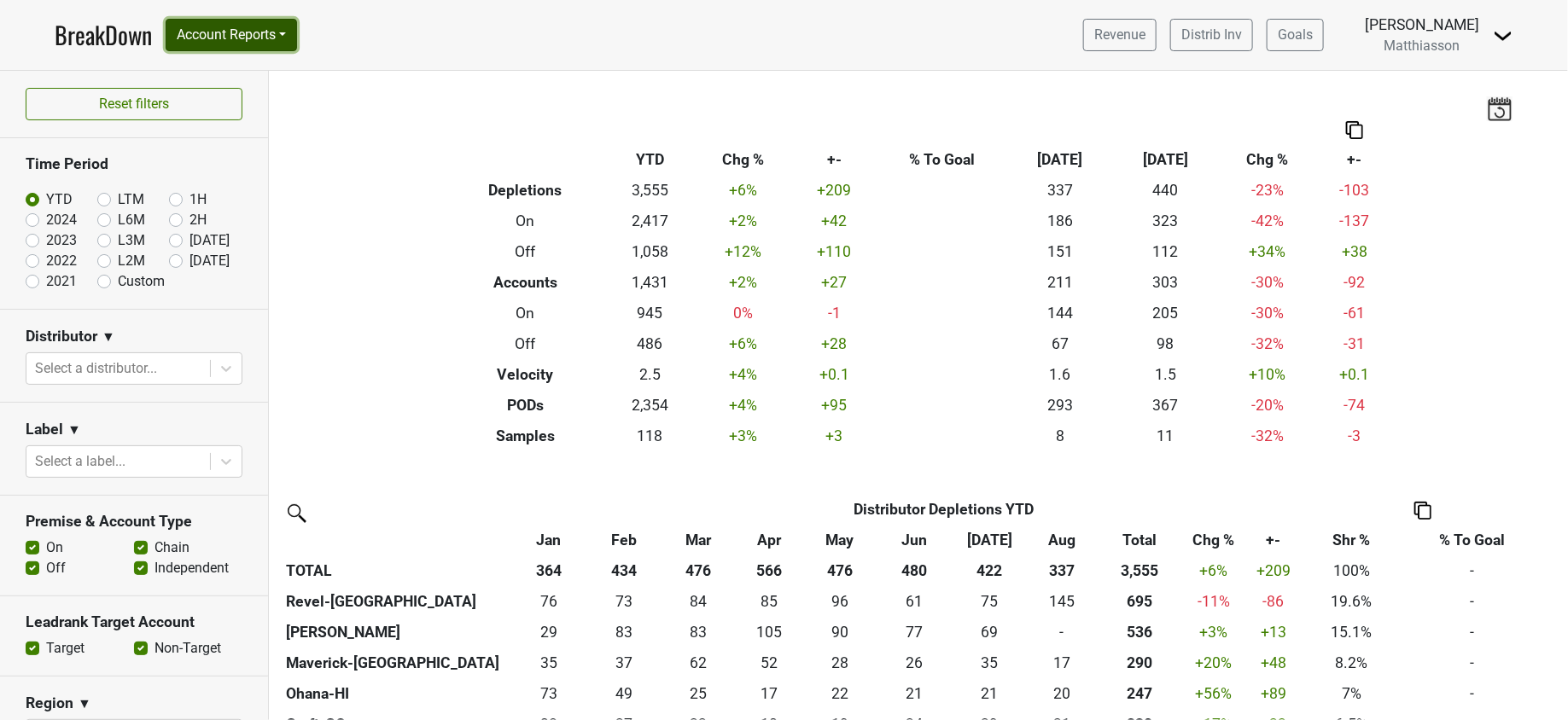
click at [260, 36] on button "Account Reports" at bounding box center [230, 36] width 132 height 33
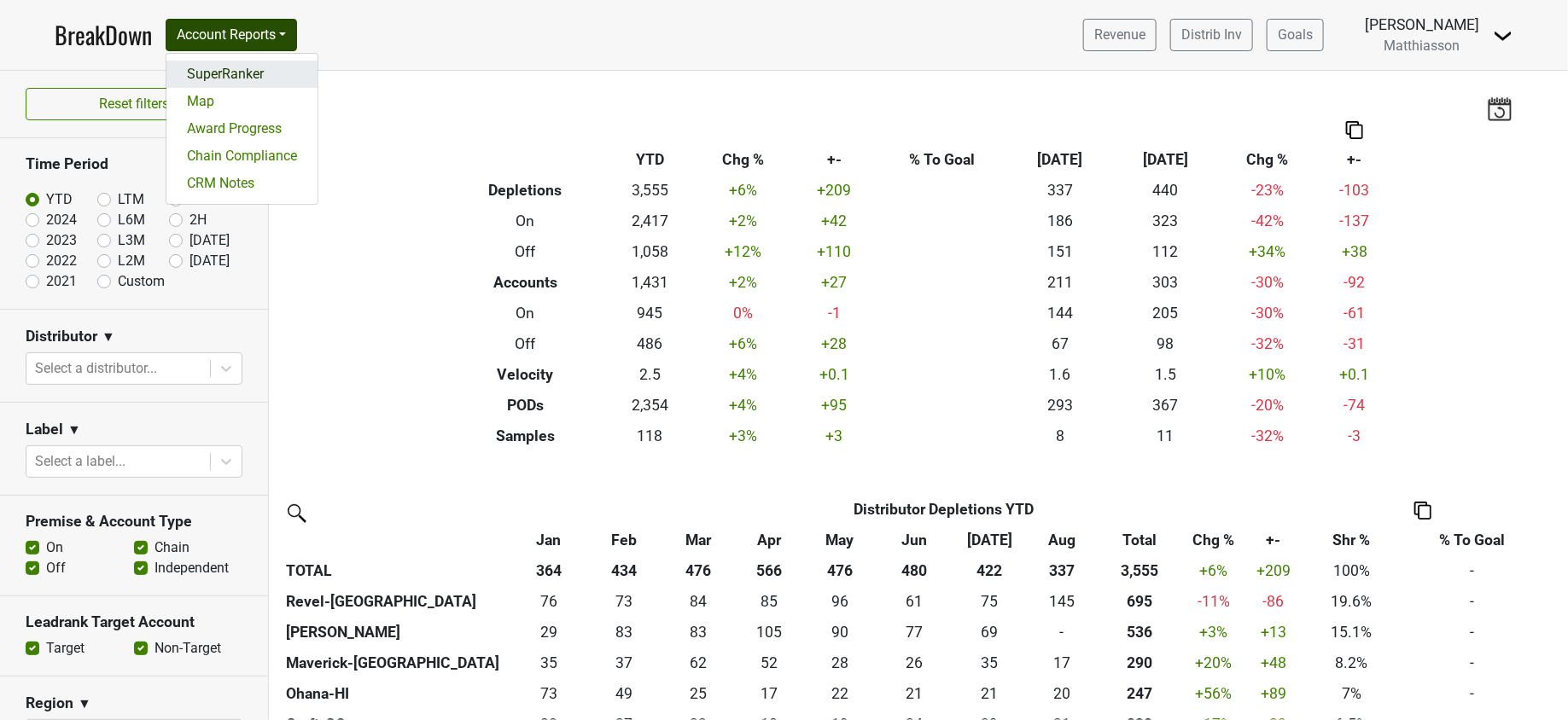
click at [248, 75] on link "SuperRanker" at bounding box center [241, 74] width 151 height 27
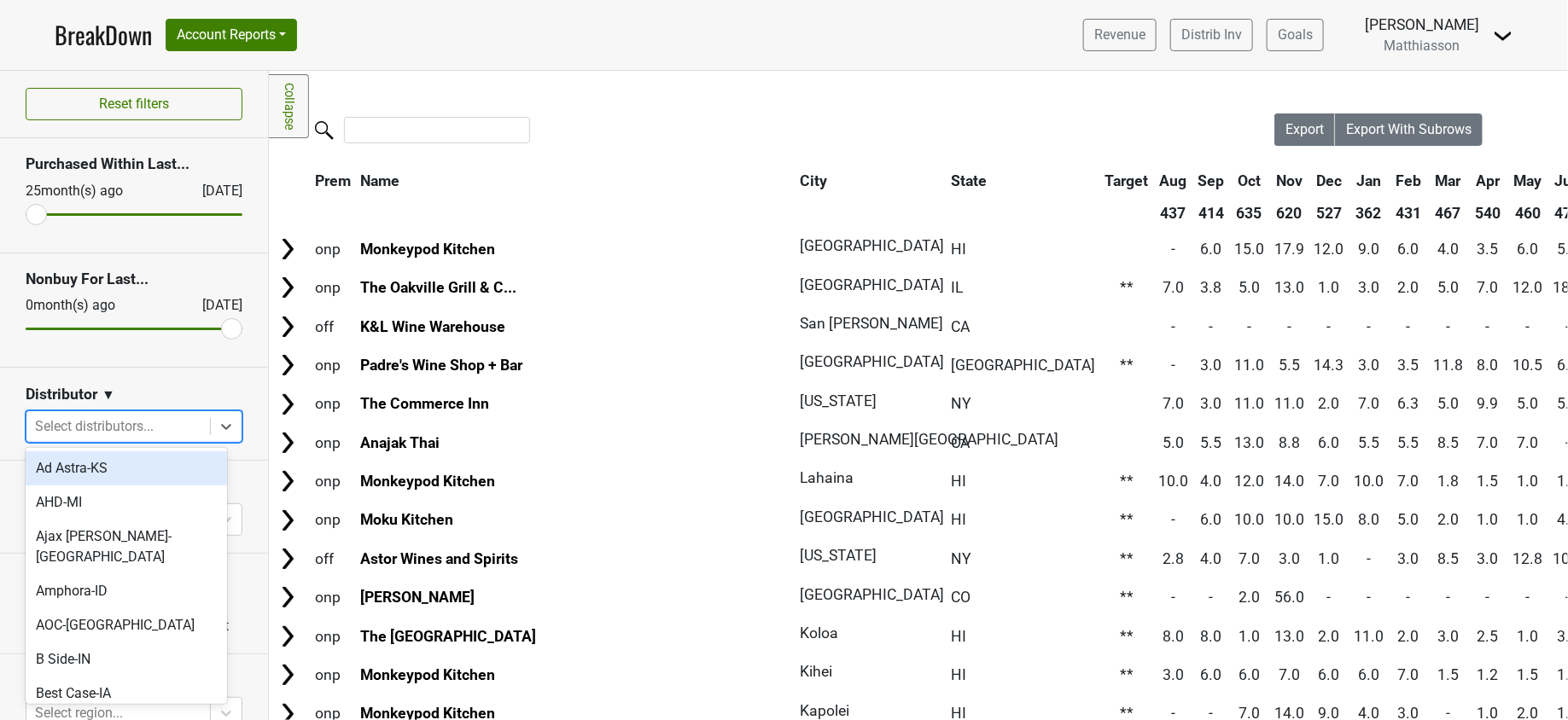
click at [150, 421] on div at bounding box center [117, 426] width 166 height 24
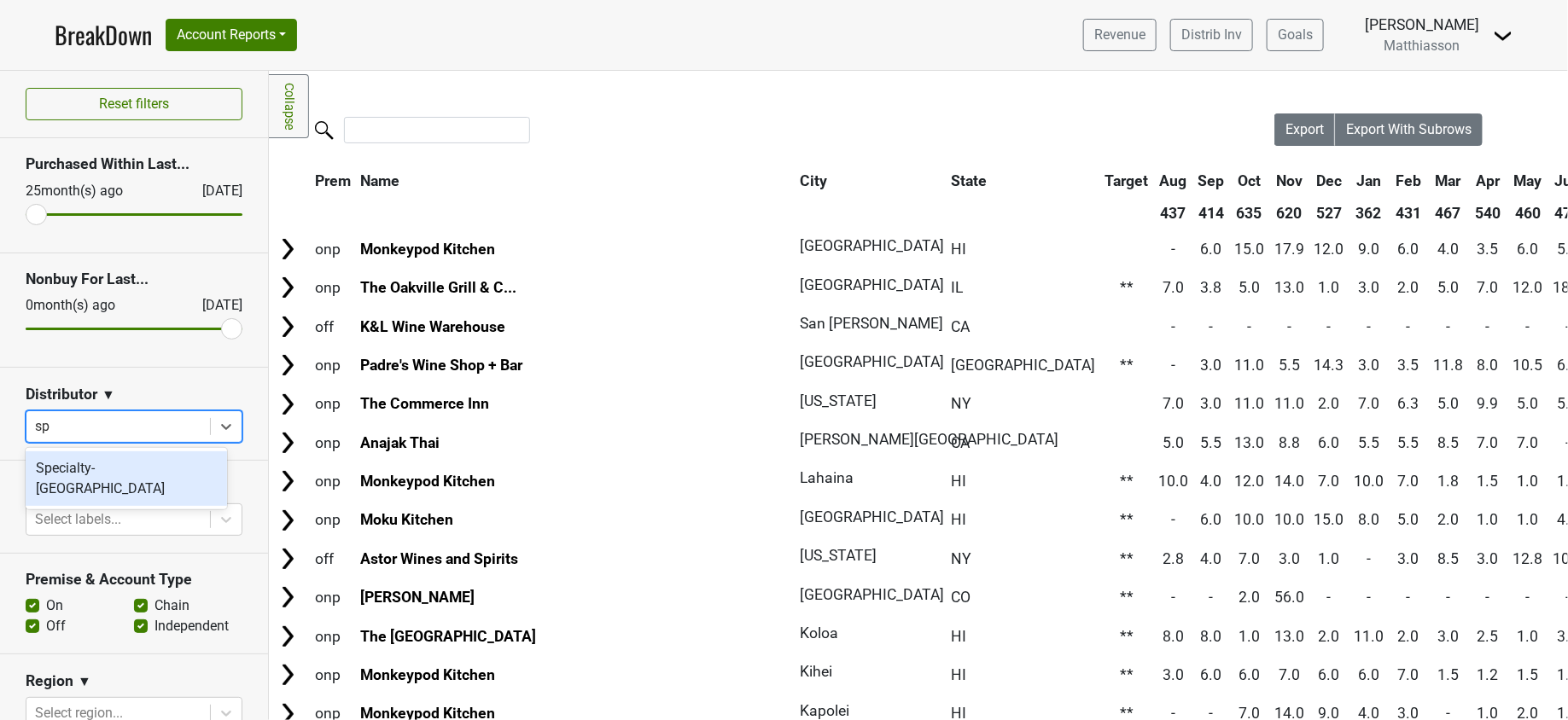
type input "spe"
click at [111, 471] on div "Specialty-[GEOGRAPHIC_DATA]" at bounding box center [127, 478] width 202 height 55
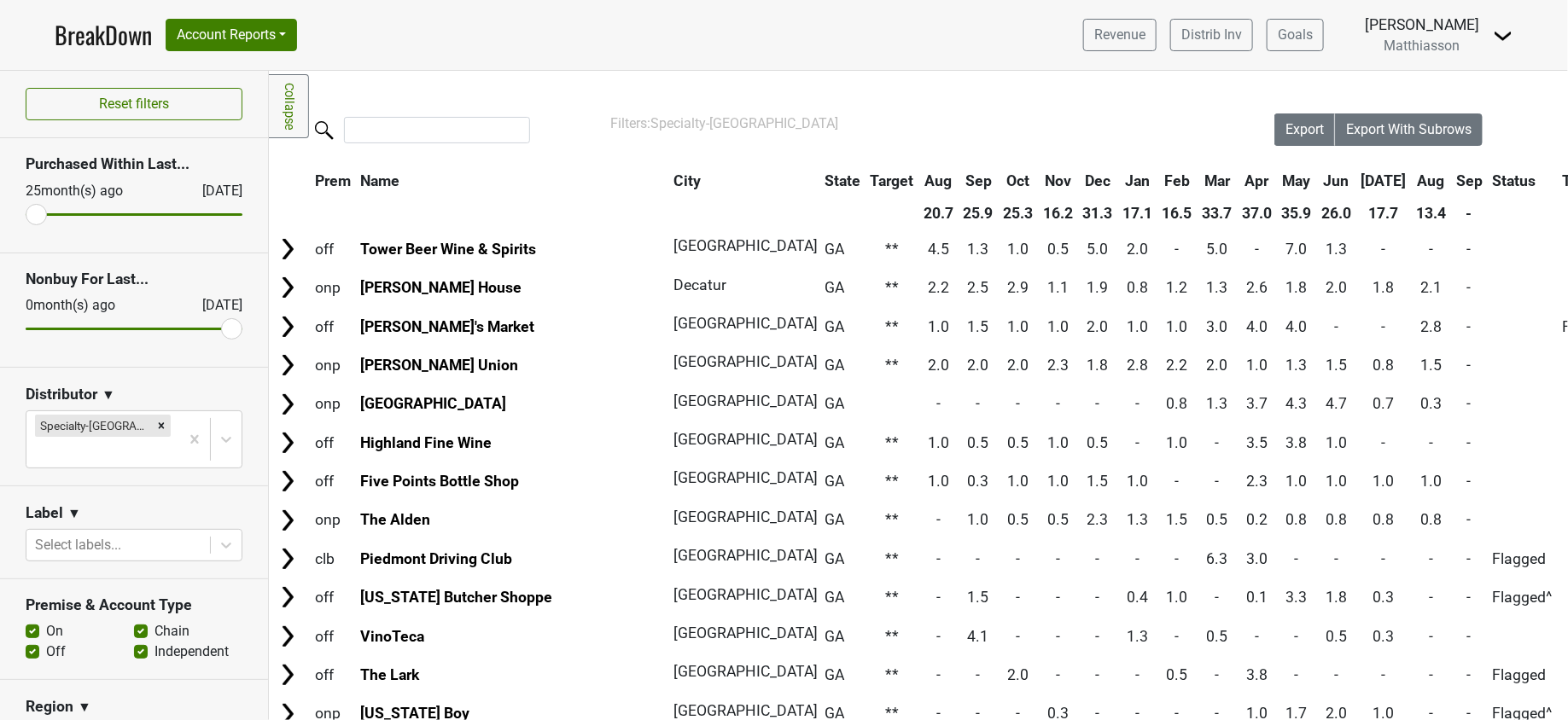
click at [1412, 178] on th "Aug" at bounding box center [1432, 180] width 38 height 31
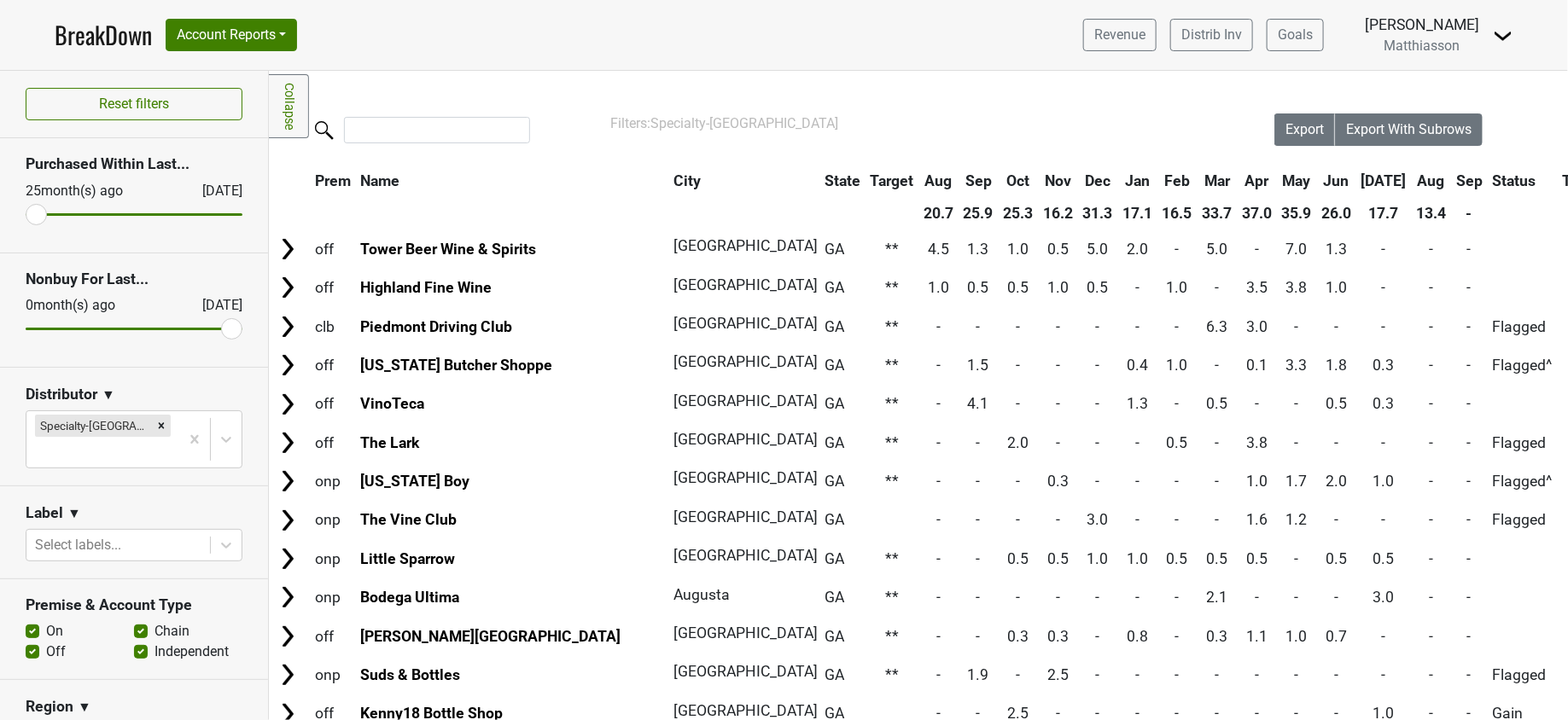
click at [1412, 178] on th "Aug" at bounding box center [1432, 180] width 38 height 31
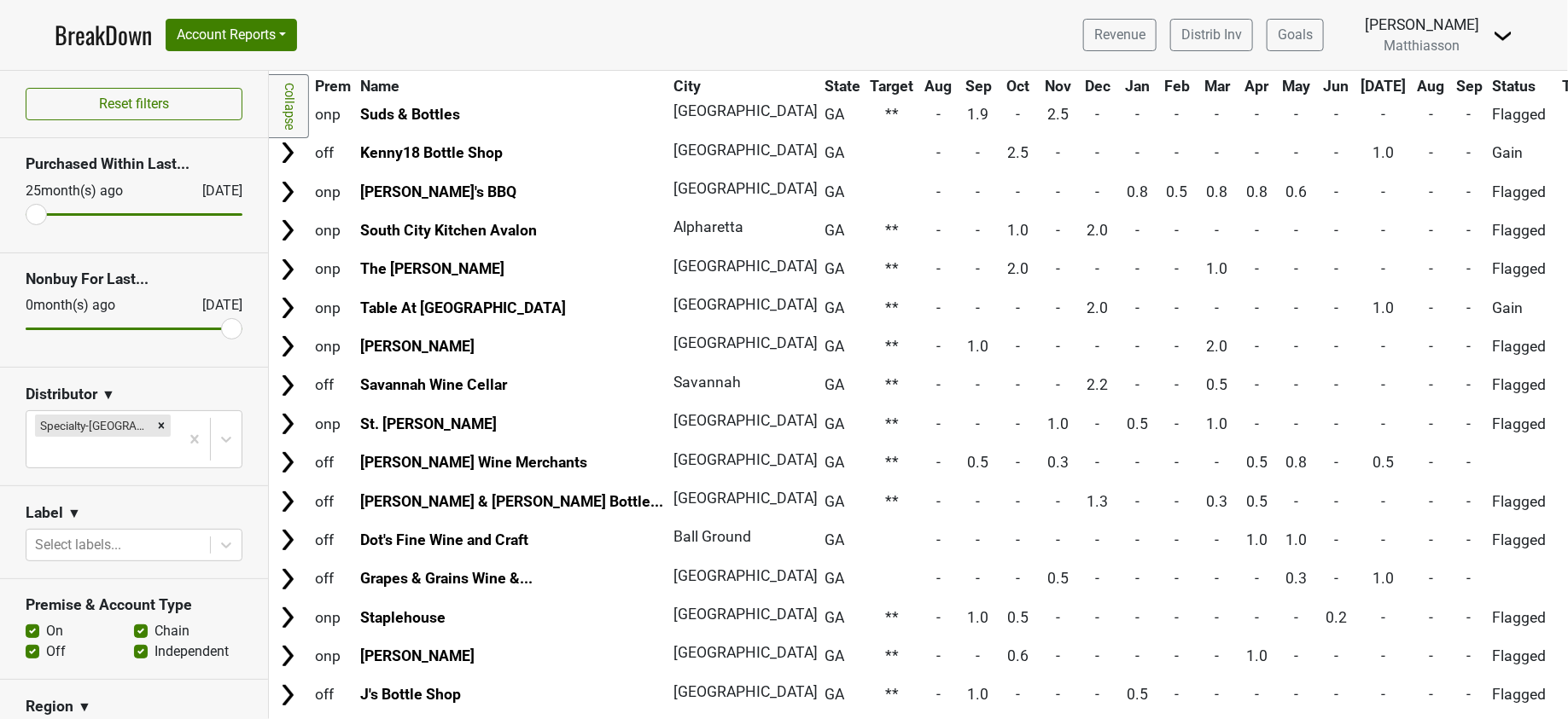
scroll to position [1374, 0]
